Goal: Task Accomplishment & Management: Use online tool/utility

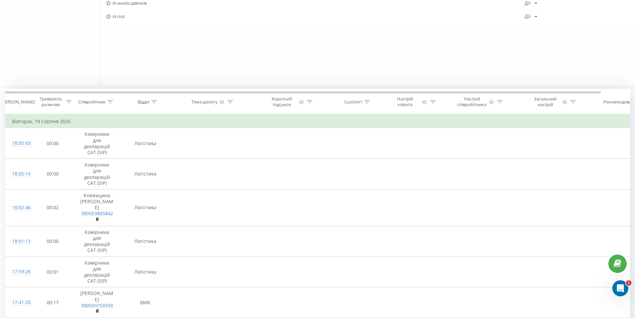
scroll to position [167, 0]
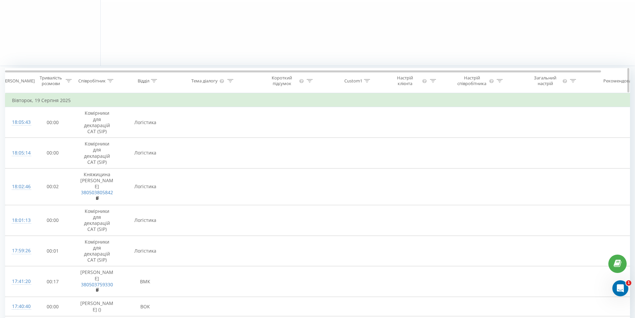
click at [154, 81] on icon at bounding box center [154, 80] width 6 height 3
click at [146, 116] on div "Select an operator" at bounding box center [141, 112] width 47 height 5
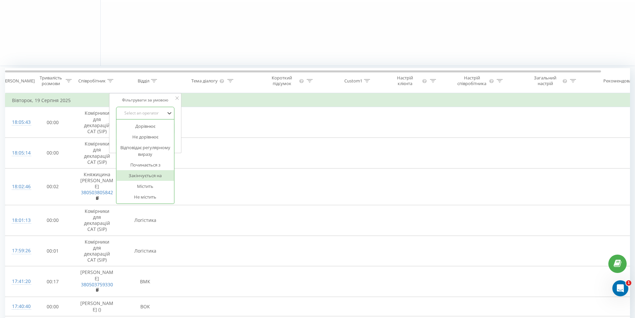
click at [159, 174] on div "Закінчується на" at bounding box center [145, 175] width 58 height 11
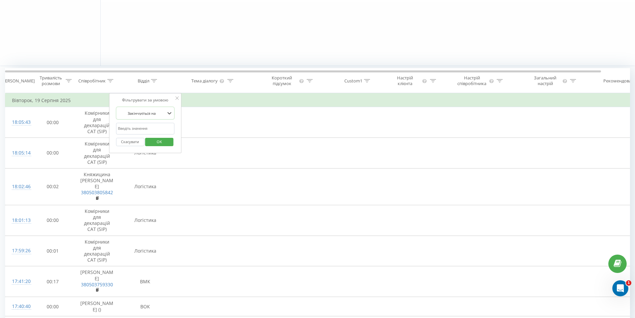
click at [145, 127] on input "text" at bounding box center [145, 129] width 59 height 12
type input "к"
click at [115, 104] on div "Фільтрувати за умовою Закінчується на к Скасувати OK" at bounding box center [145, 123] width 73 height 60
click at [158, 143] on span "OK" at bounding box center [159, 141] width 19 height 10
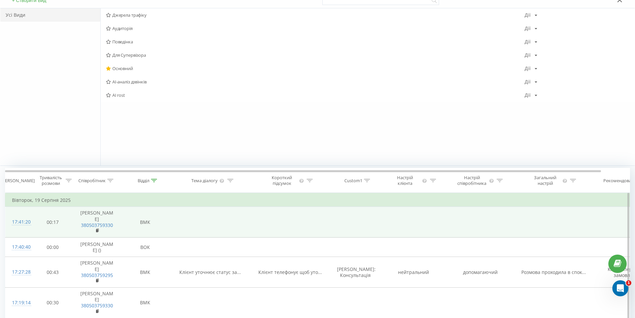
scroll to position [100, 0]
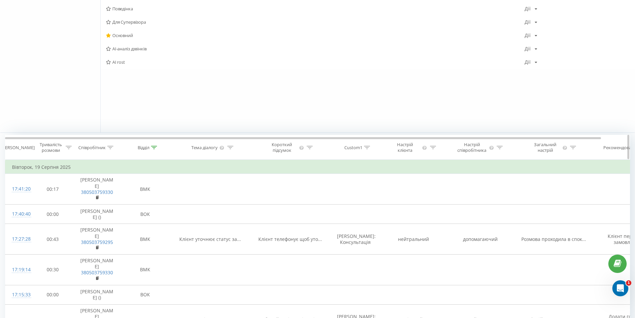
click at [67, 147] on icon at bounding box center [69, 147] width 6 height 3
click at [45, 182] on div at bounding box center [48, 180] width 47 height 6
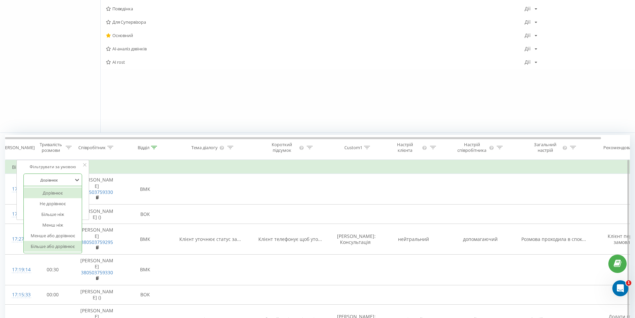
click at [46, 245] on div "Більше або дорівнює" at bounding box center [53, 246] width 58 height 11
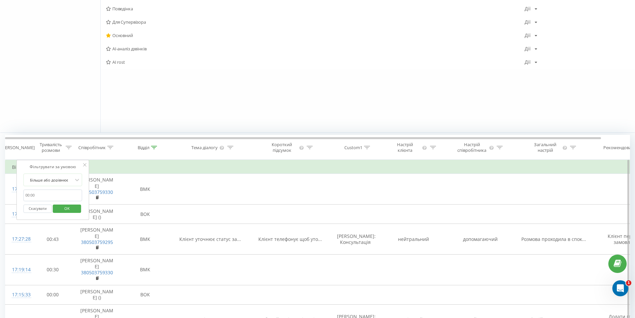
click at [37, 195] on input "text" at bounding box center [52, 195] width 59 height 12
click at [31, 195] on input "text" at bounding box center [52, 195] width 59 height 12
type input "00:10"
click at [67, 210] on span "OK" at bounding box center [67, 208] width 19 height 10
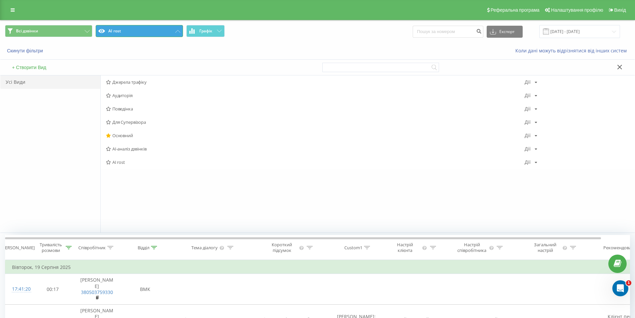
click at [173, 32] on button "AI rost" at bounding box center [139, 31] width 87 height 12
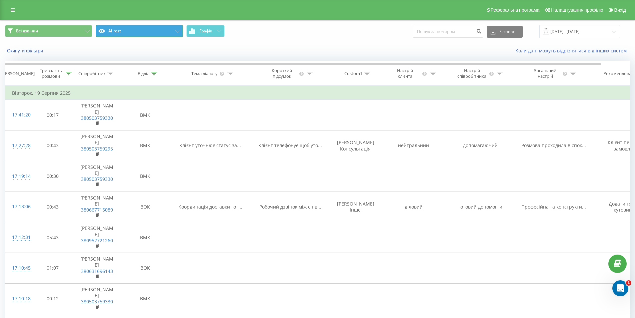
click at [173, 32] on button "AI rost" at bounding box center [139, 31] width 87 height 12
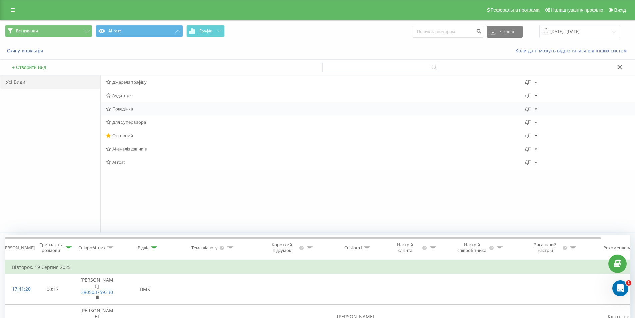
click at [535, 107] on icon at bounding box center [536, 109] width 3 height 4
click at [545, 116] on div "Редагувати Копіювати Видалити За замовчуванням Поділитися" at bounding box center [557, 142] width 64 height 62
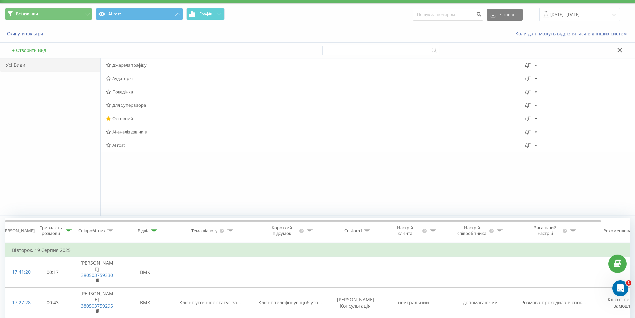
scroll to position [33, 0]
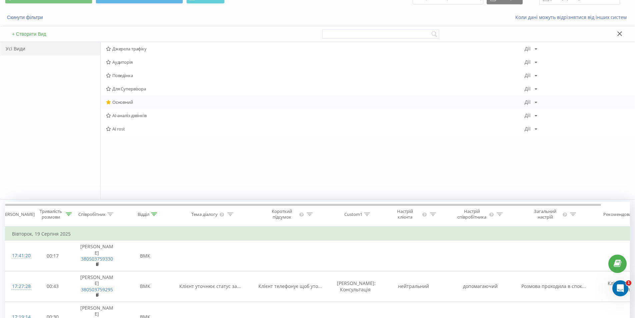
click at [534, 103] on div "[PERSON_NAME] Копіювати Видалити За замовчуванням Поділитися" at bounding box center [531, 102] width 13 height 5
click at [289, 166] on div "[PERSON_NAME] трафіку [PERSON_NAME] Копіювати Видалити За замовчуванням Поділит…" at bounding box center [367, 120] width 534 height 157
click at [528, 115] on div "Дії" at bounding box center [528, 115] width 6 height 5
click at [424, 172] on div "[PERSON_NAME] трафіку [PERSON_NAME] Копіювати Видалити За замовчуванням Поділит…" at bounding box center [367, 120] width 534 height 157
click at [531, 127] on div "[PERSON_NAME] Копіювати Видалити За замовчуванням Поділитися" at bounding box center [531, 128] width 13 height 5
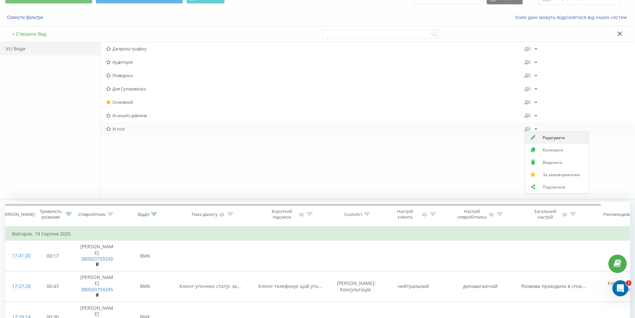
click at [549, 139] on span "Редагувати" at bounding box center [554, 138] width 22 height 6
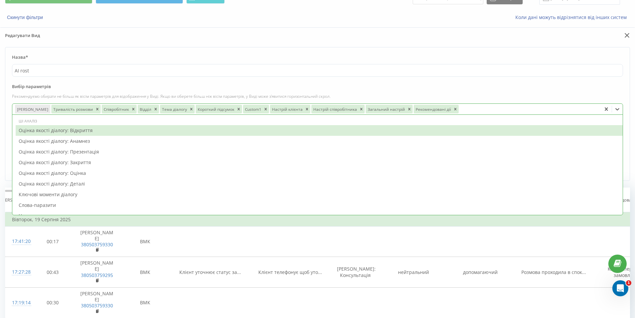
click at [460, 111] on div at bounding box center [529, 109] width 139 height 8
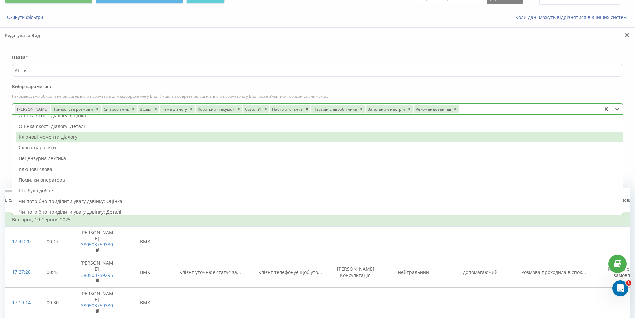
scroll to position [67, 0]
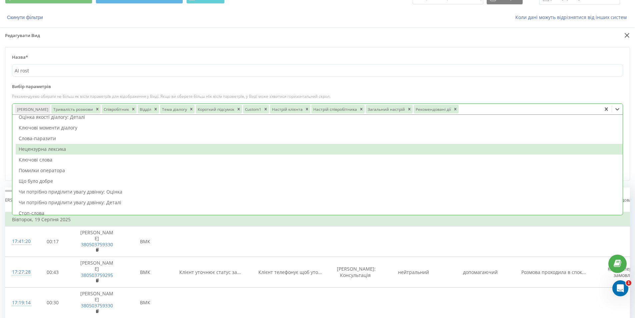
click at [74, 149] on div "Нецензурна лексика" at bounding box center [319, 149] width 607 height 11
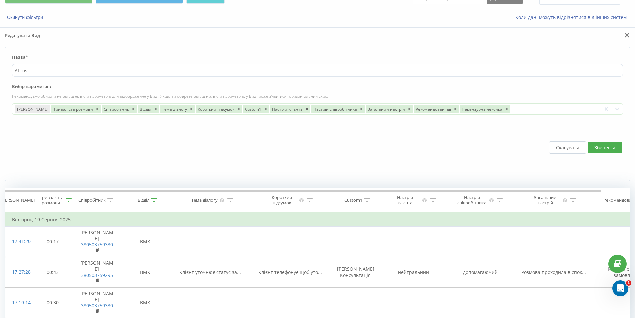
click at [503, 84] on label "Вибір параметрів" at bounding box center [317, 88] width 611 height 10
click at [593, 146] on button "Зберегти" at bounding box center [605, 148] width 34 height 12
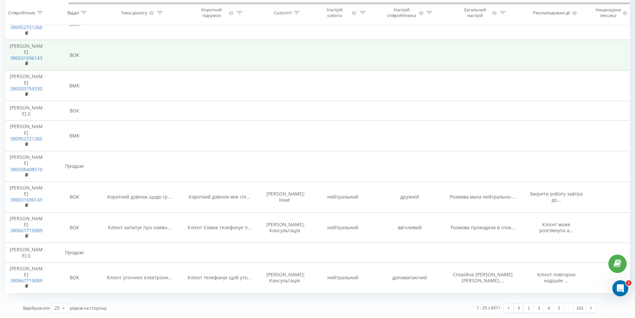
scroll to position [514, 0]
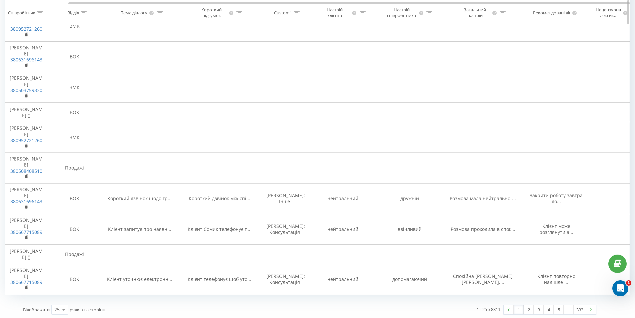
click at [81, 13] on icon at bounding box center [84, 12] width 6 height 3
drag, startPoint x: 69, startPoint y: 53, endPoint x: 59, endPoint y: 59, distance: 10.8
click at [63, 55] on form "Select an operator Скасувати OK" at bounding box center [74, 59] width 59 height 43
click at [59, 59] on input "text" at bounding box center [74, 60] width 59 height 12
click at [66, 45] on div "Select an operator" at bounding box center [70, 44] width 47 height 5
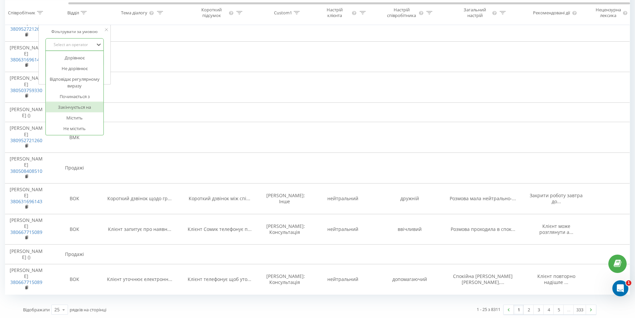
click at [84, 109] on div "Закінчується на" at bounding box center [75, 107] width 58 height 11
click at [67, 56] on input "text" at bounding box center [74, 60] width 59 height 12
type input "к"
drag, startPoint x: 41, startPoint y: 79, endPoint x: 54, endPoint y: 77, distance: 13.2
click at [41, 79] on div "Фільтрувати за умовою Закінчується на к Скасувати OK" at bounding box center [74, 55] width 73 height 60
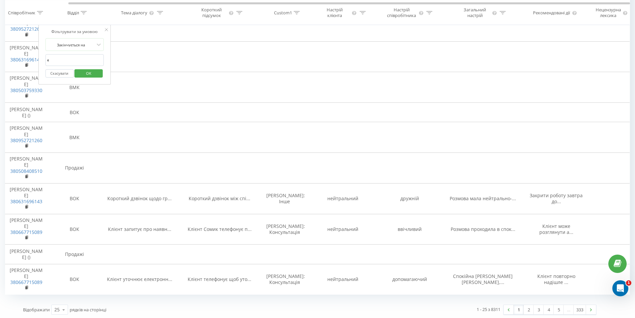
click at [84, 74] on span "OK" at bounding box center [88, 73] width 19 height 10
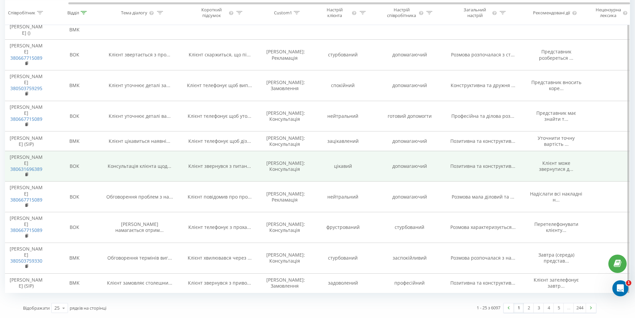
scroll to position [669, 0]
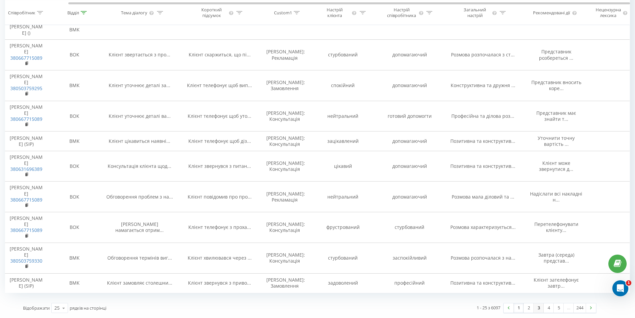
click at [535, 307] on link "3" at bounding box center [539, 307] width 10 height 9
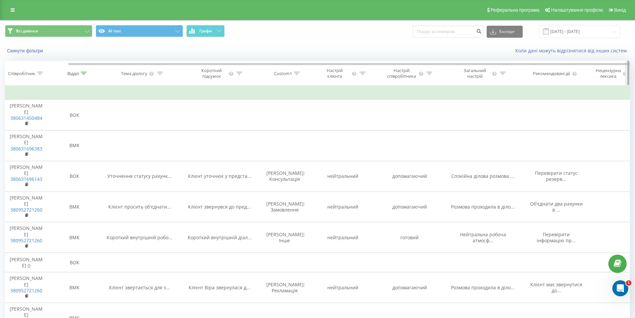
click at [626, 74] on div at bounding box center [627, 73] width 5 height 25
click at [624, 75] on icon at bounding box center [625, 73] width 4 height 4
click at [165, 31] on button "AI rost" at bounding box center [139, 31] width 87 height 12
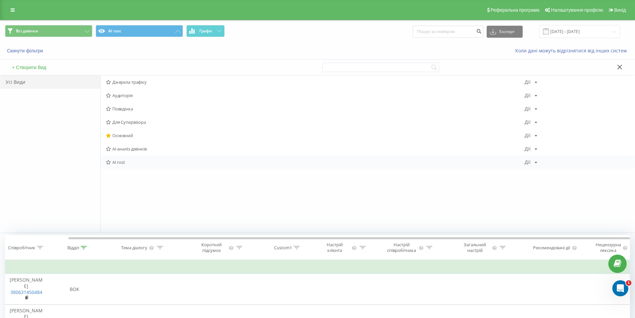
click at [533, 163] on div "[PERSON_NAME] Копіювати Видалити За замовчуванням Поділитися" at bounding box center [531, 162] width 13 height 5
click at [549, 171] on span "Редагувати" at bounding box center [554, 171] width 22 height 6
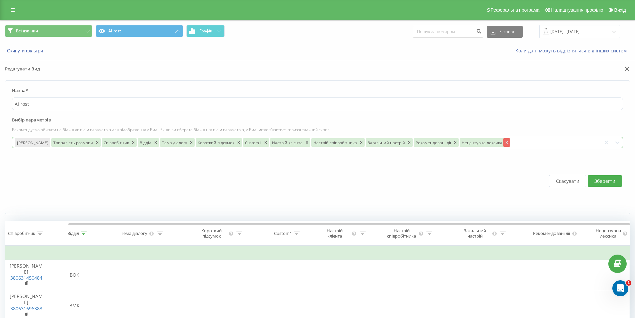
click at [505, 143] on icon "Remove Нецензурна лексика" at bounding box center [506, 142] width 2 height 2
click at [604, 180] on button "Зберегти" at bounding box center [605, 181] width 34 height 12
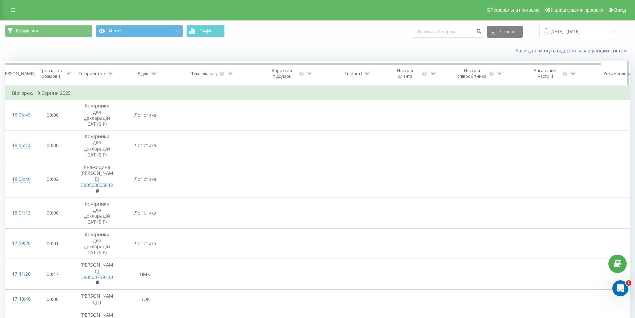
click at [151, 75] on icon at bounding box center [154, 73] width 6 height 3
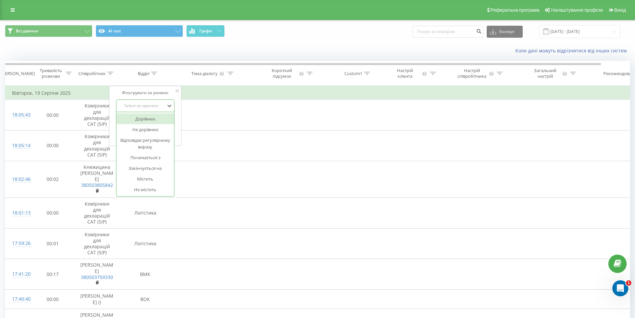
click at [137, 107] on div "Select an operator" at bounding box center [141, 105] width 47 height 5
click at [143, 164] on div "Закінчується на" at bounding box center [145, 168] width 58 height 11
click at [150, 119] on input "text" at bounding box center [145, 121] width 59 height 12
type input "к"
click at [160, 137] on span "OK" at bounding box center [159, 134] width 19 height 10
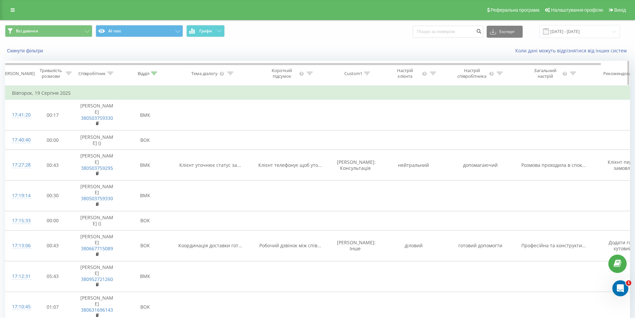
click at [62, 74] on div "Тривалість розмови" at bounding box center [51, 73] width 26 height 11
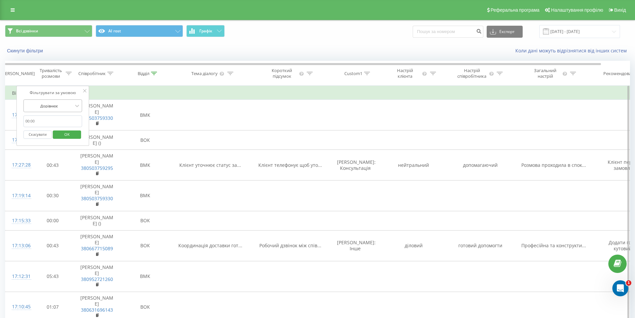
click at [51, 104] on div at bounding box center [48, 106] width 47 height 6
click at [62, 171] on div "Більше або дорівнює" at bounding box center [53, 172] width 58 height 11
click at [60, 119] on input "text" at bounding box center [52, 121] width 59 height 12
type input "00:10"
click at [67, 139] on span "OK" at bounding box center [67, 134] width 19 height 10
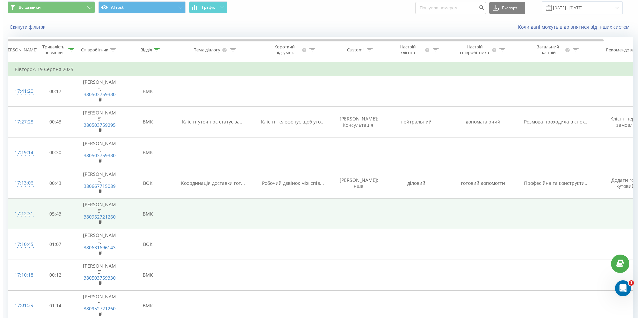
scroll to position [33, 0]
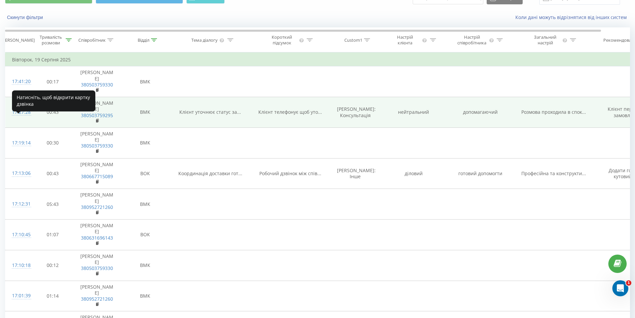
click at [19, 119] on div "17:27:28" at bounding box center [18, 112] width 13 height 13
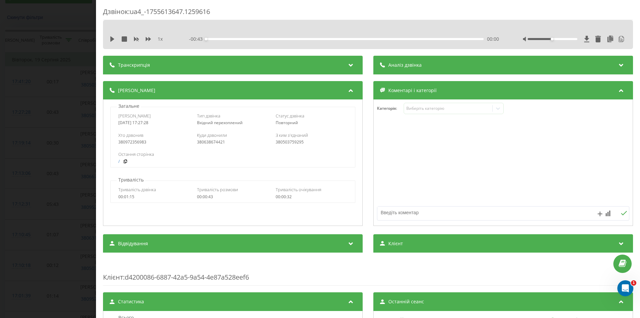
click at [407, 58] on div "Аналіз дзвінка" at bounding box center [503, 65] width 260 height 19
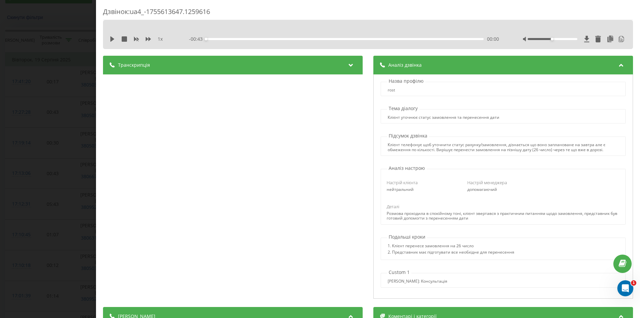
click at [215, 63] on div "Транскрипція" at bounding box center [233, 65] width 260 height 19
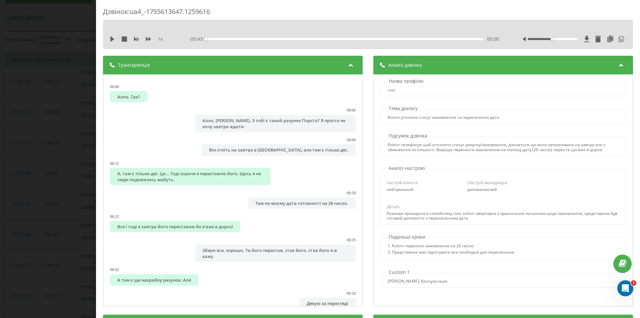
click at [169, 66] on div "Транскрипція" at bounding box center [233, 65] width 260 height 19
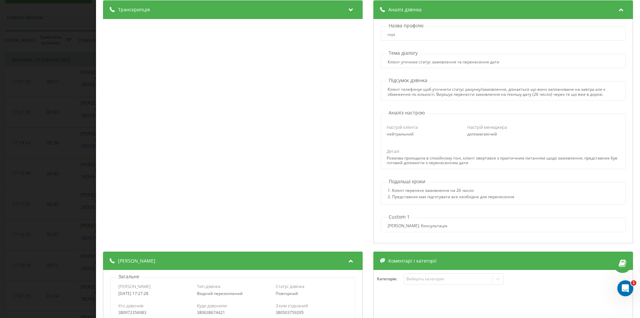
scroll to position [133, 0]
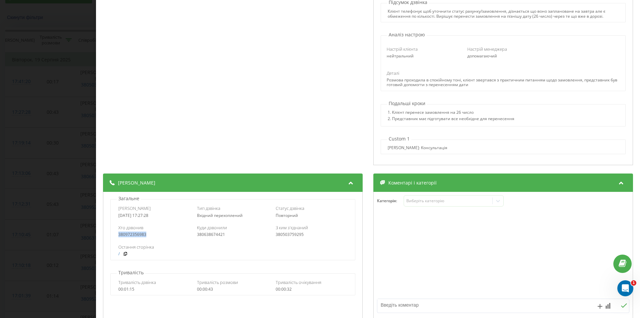
drag, startPoint x: 140, startPoint y: 234, endPoint x: 110, endPoint y: 234, distance: 30.0
click at [110, 234] on div "Дата дзвінка [DATE] 17:27:28 Тип дзвінка Вхідний перехоплений Статус дзвінка По…" at bounding box center [232, 229] width 245 height 61
copy div "380972356983"
click at [117, 134] on div "Транскрипція 00:00 Алло. Так? 00:00 Алло, [GEOGRAPHIC_DATA]. З тобі є такий рах…" at bounding box center [233, 44] width 260 height 244
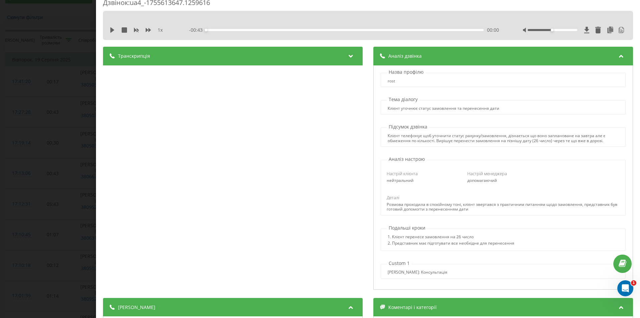
scroll to position [0, 0]
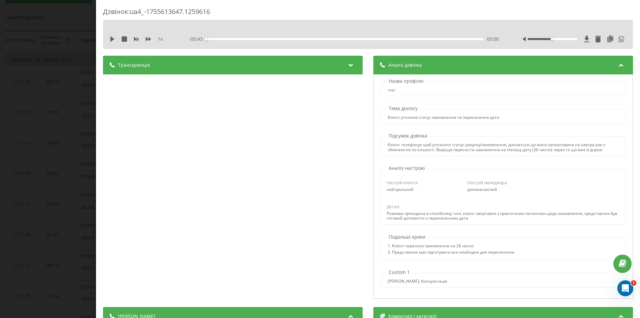
click at [154, 64] on div "Транскрипція" at bounding box center [233, 65] width 260 height 19
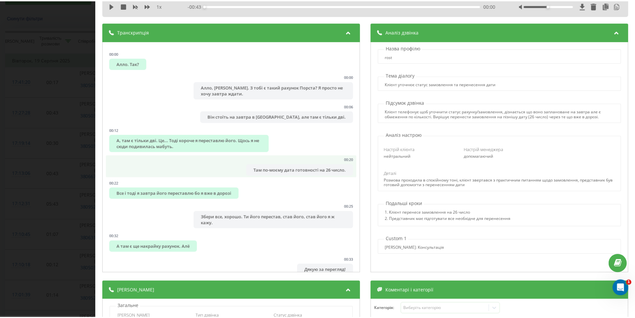
scroll to position [33, 0]
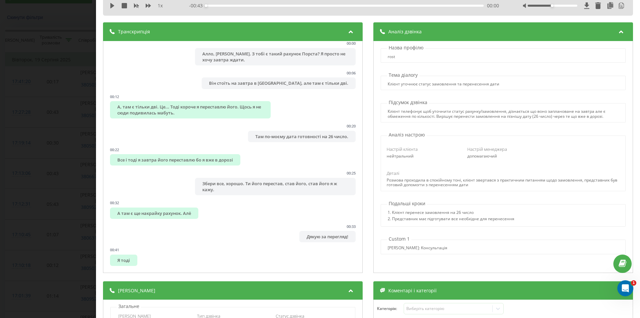
click at [36, 163] on div "Дзвінок : ua4_-1755613647.1259616 1 x - 00:43 00:00 00:00 Транскрипція 00:00 Ал…" at bounding box center [320, 159] width 640 height 318
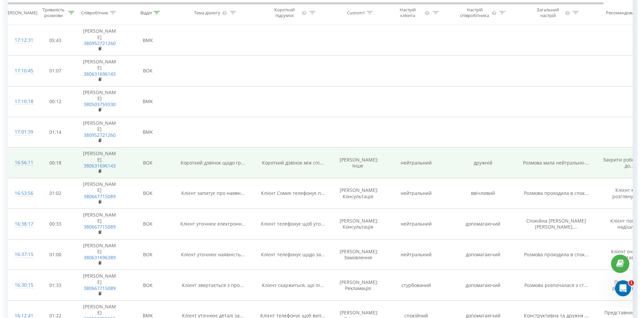
scroll to position [233, 0]
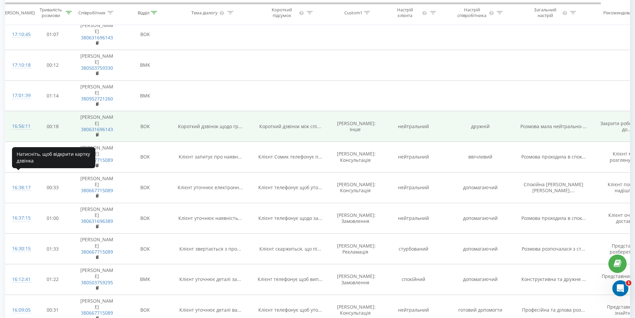
click at [16, 133] on div "16:56:11" at bounding box center [18, 126] width 13 height 13
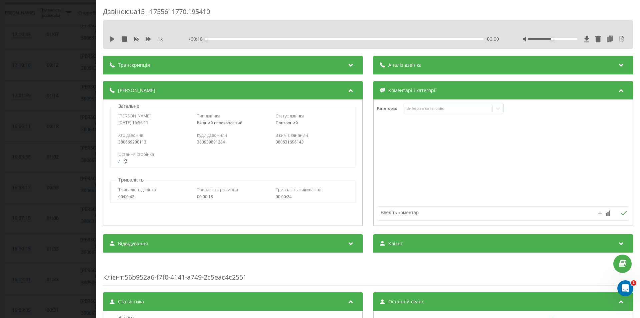
drag, startPoint x: 149, startPoint y: 140, endPoint x: 147, endPoint y: 146, distance: 6.0
click at [147, 146] on div "Хто дзвонив 380669200113 Куди дзвонили 380939891284 З ким з'єднаний 380631696143" at bounding box center [233, 138] width 244 height 19
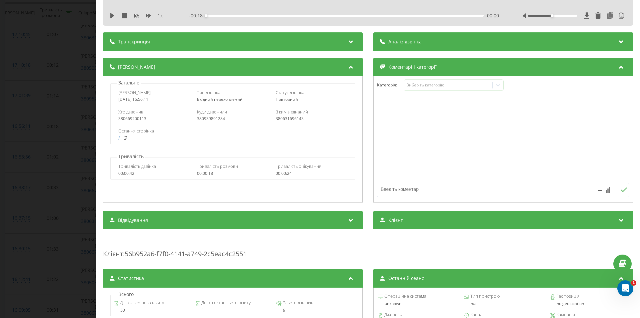
scroll to position [33, 0]
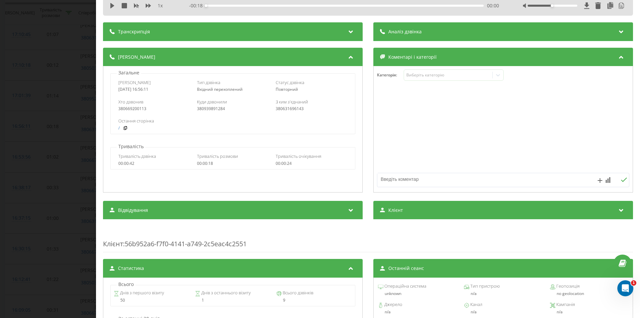
click at [397, 33] on span "Аналіз дзвінка" at bounding box center [404, 31] width 33 height 7
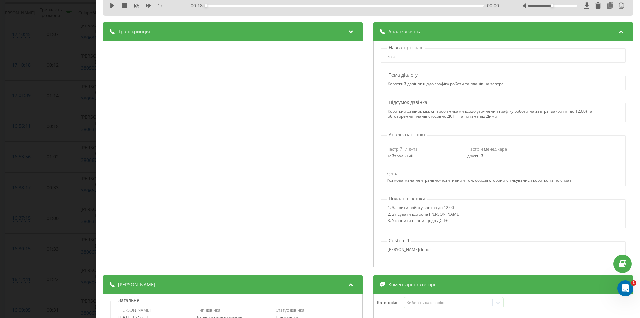
click at [353, 30] on div at bounding box center [351, 31] width 9 height 9
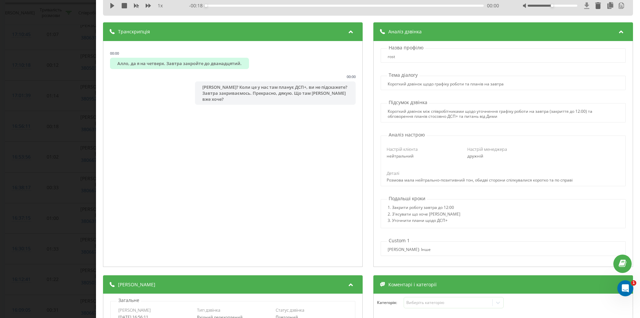
click at [584, 8] on icon at bounding box center [587, 5] width 6 height 7
click at [591, 202] on div "1. Закрити роботу завтра до 12:00 2. З'ясувати що хоче [PERSON_NAME] 3. Уточнит…" at bounding box center [503, 213] width 245 height 29
click at [26, 138] on div "Дзвінок : ua15_-1755611770.195410 1 x - 00:18 00:00 00:00 Транскрипція 00:00 Ал…" at bounding box center [320, 159] width 640 height 318
